Goal: Complete application form

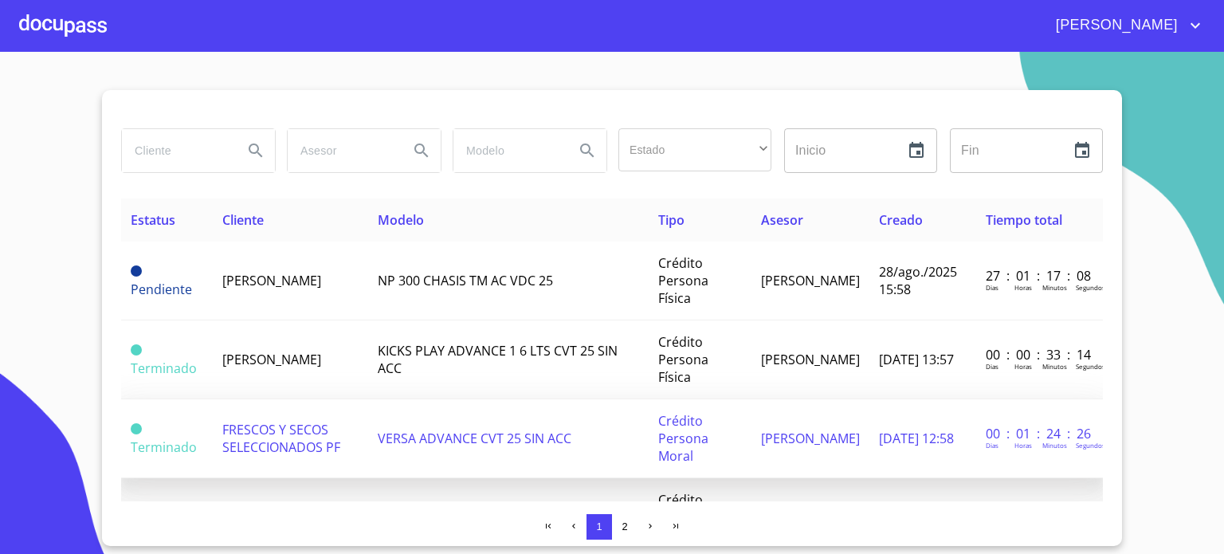
click at [300, 451] on span "FRESCOS Y SECOS SELECCIONADOS PF" at bounding box center [281, 438] width 118 height 35
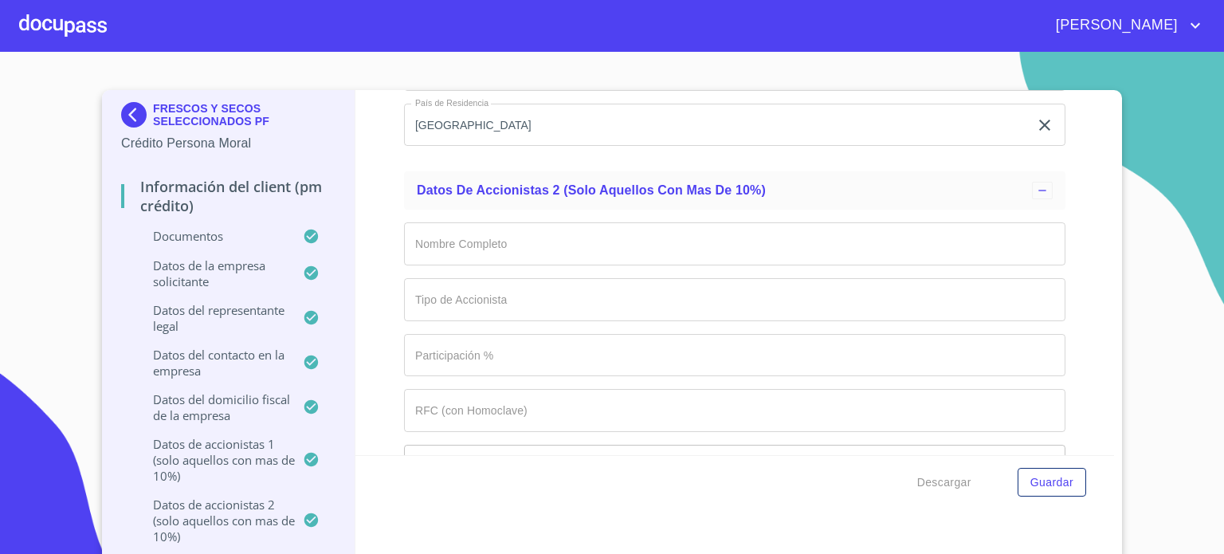
scroll to position [11793, 0]
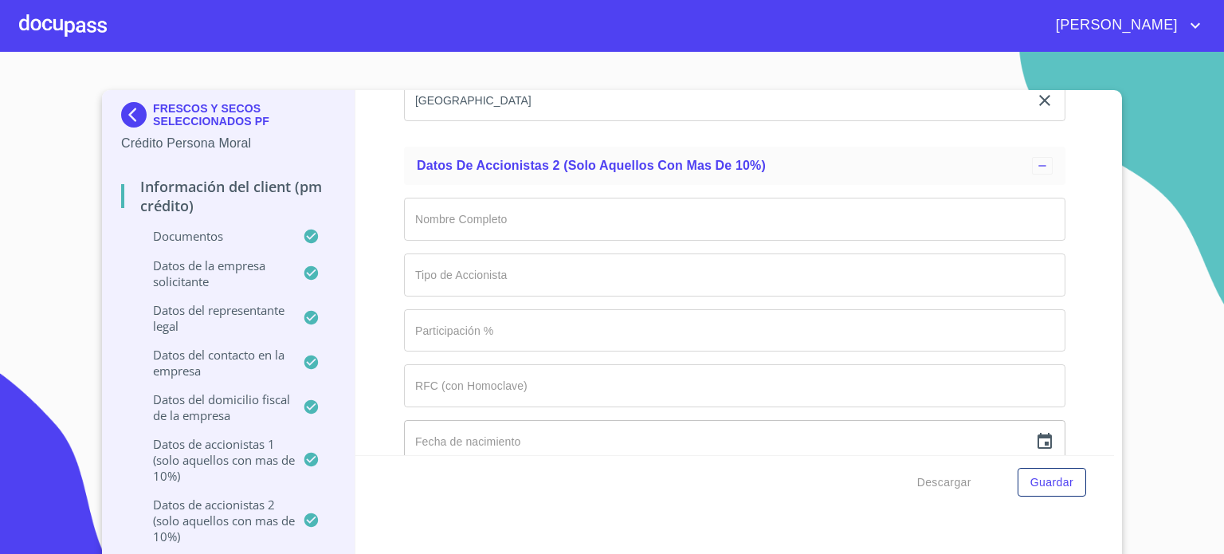
click at [494, 205] on input "Documento de identificación representante legal.   *" at bounding box center [734, 219] width 661 height 43
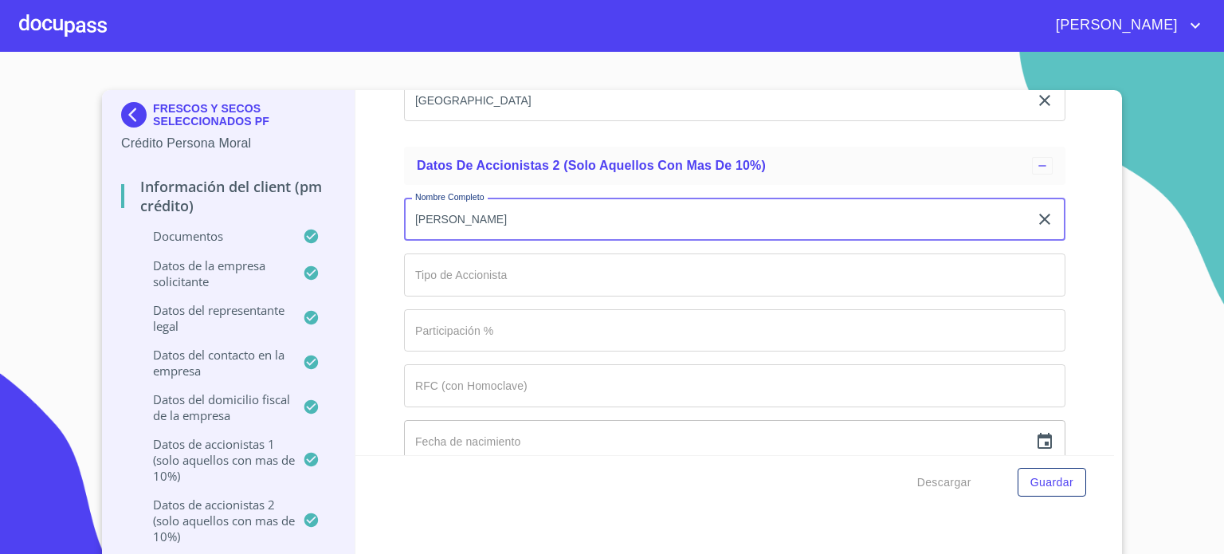
type input "[PERSON_NAME]"
click at [488, 253] on input "Documento de identificación representante legal.   *" at bounding box center [734, 274] width 661 height 43
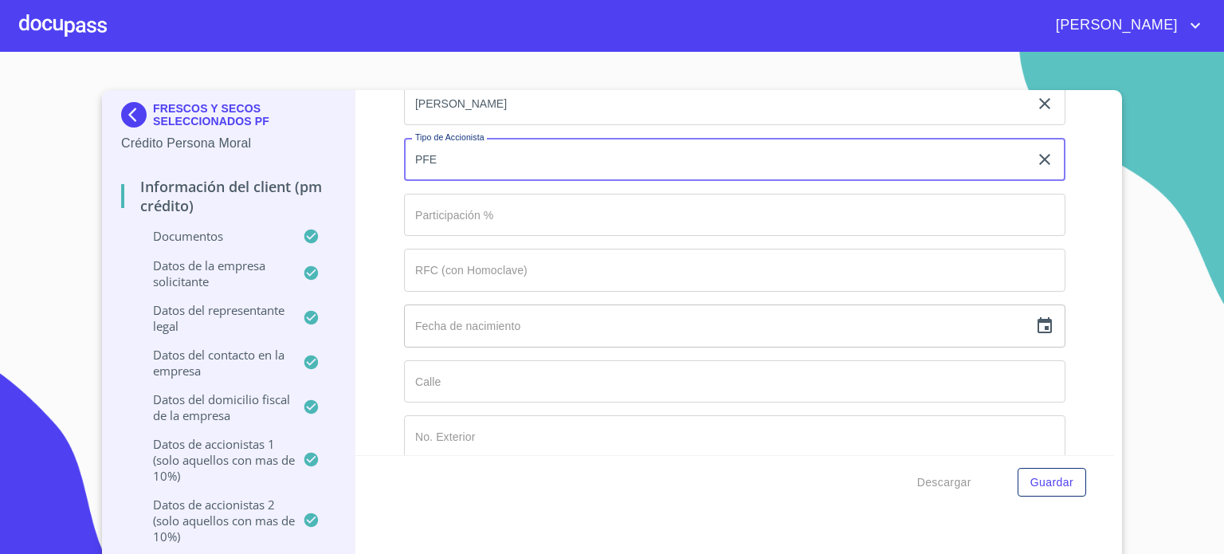
scroll to position [11876, 0]
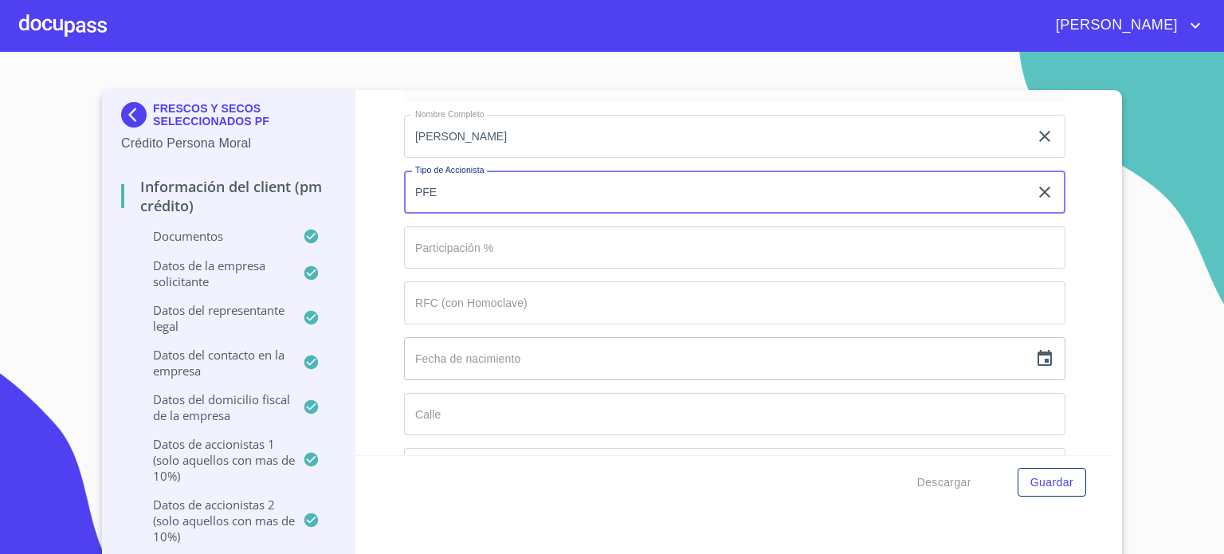
type input "PFE"
click at [493, 235] on input "Documento de identificación representante legal.   *" at bounding box center [734, 247] width 661 height 43
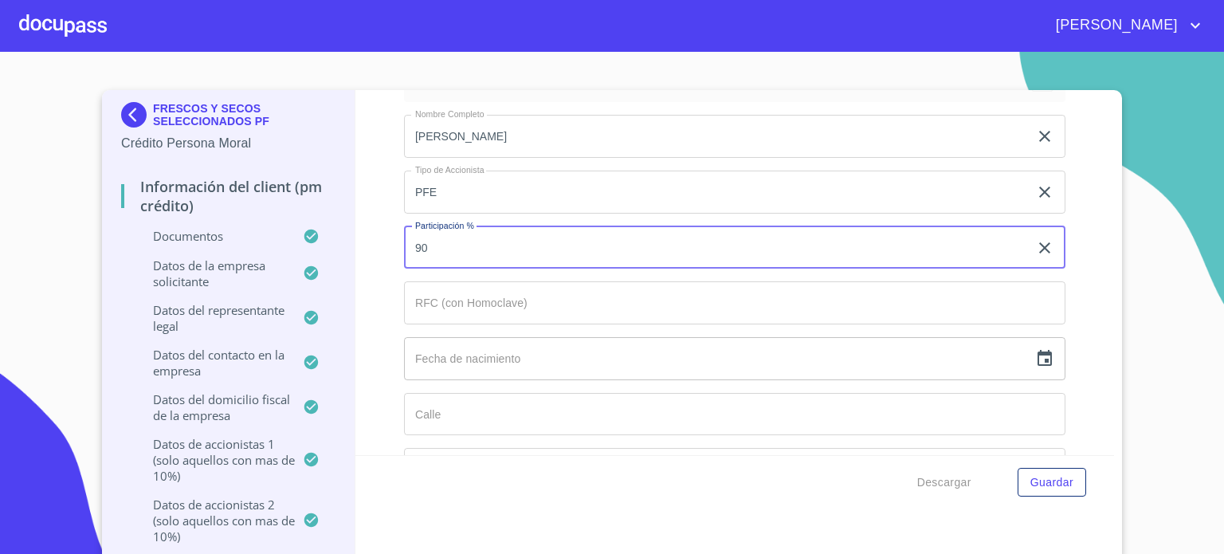
type input "90"
click at [517, 287] on input "Documento de identificación representante legal.   *" at bounding box center [734, 302] width 661 height 43
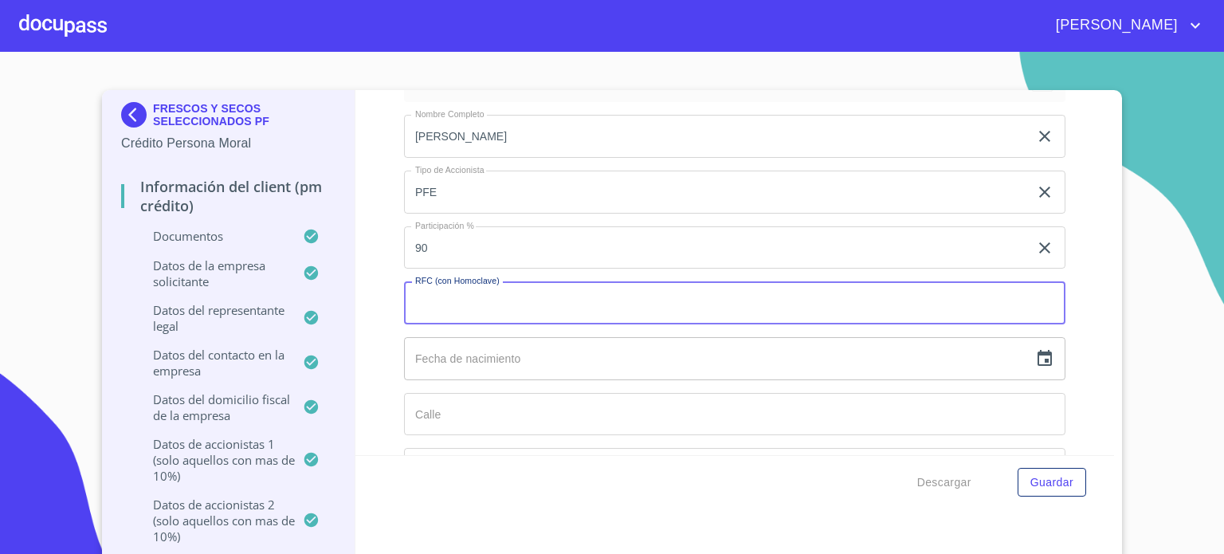
click at [612, 285] on input "Documento de identificación representante legal.   *" at bounding box center [734, 302] width 661 height 43
click at [511, 299] on input "Documento de identificación representante legal.   *" at bounding box center [734, 302] width 661 height 43
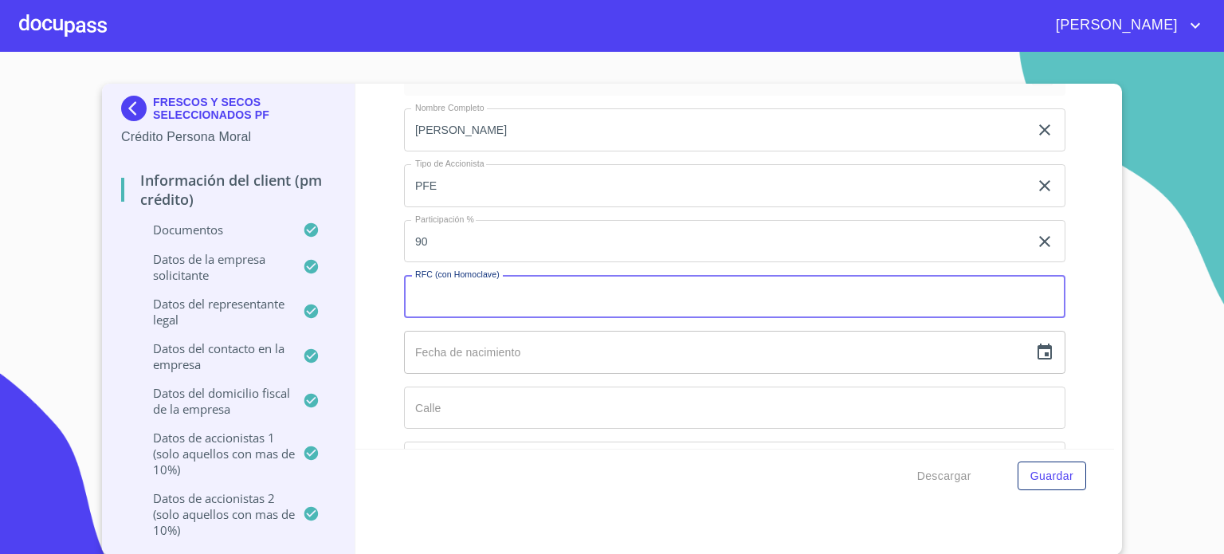
scroll to position [0, 0]
